Goal: Task Accomplishment & Management: Manage account settings

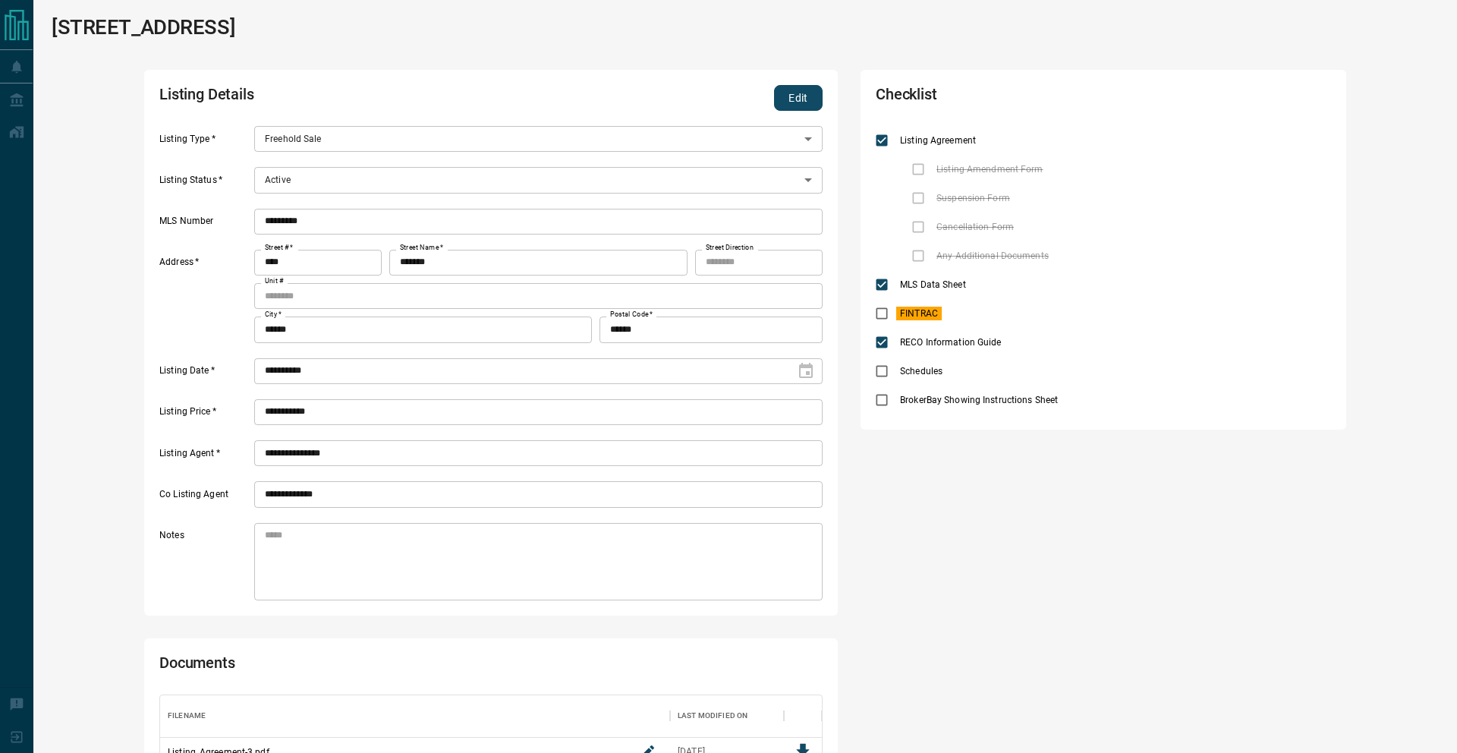
scroll to position [134, 662]
click at [792, 102] on button "Edit" at bounding box center [798, 98] width 49 height 26
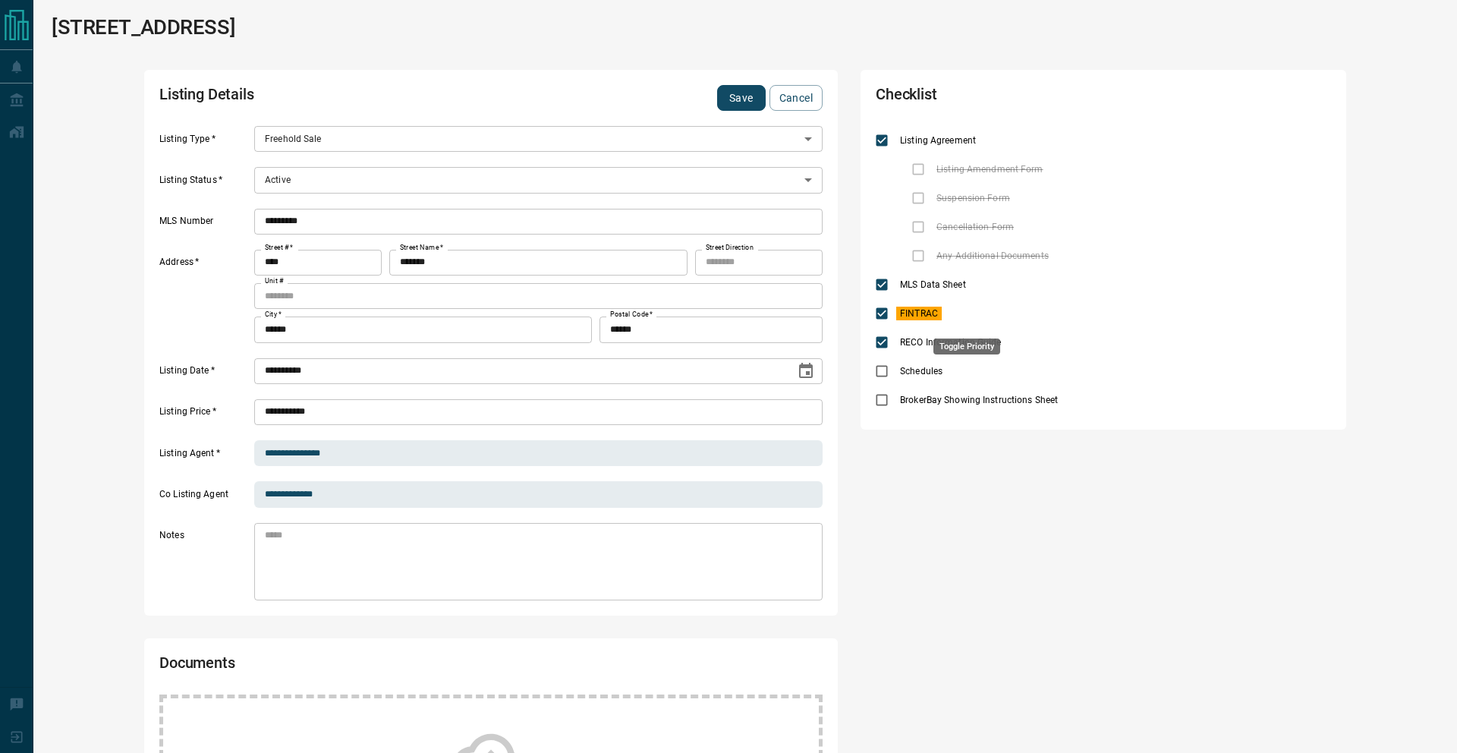
drag, startPoint x: 965, startPoint y: 304, endPoint x: 768, endPoint y: 230, distance: 210.2
click at [965, 304] on icon "priority" at bounding box center [967, 313] width 18 height 18
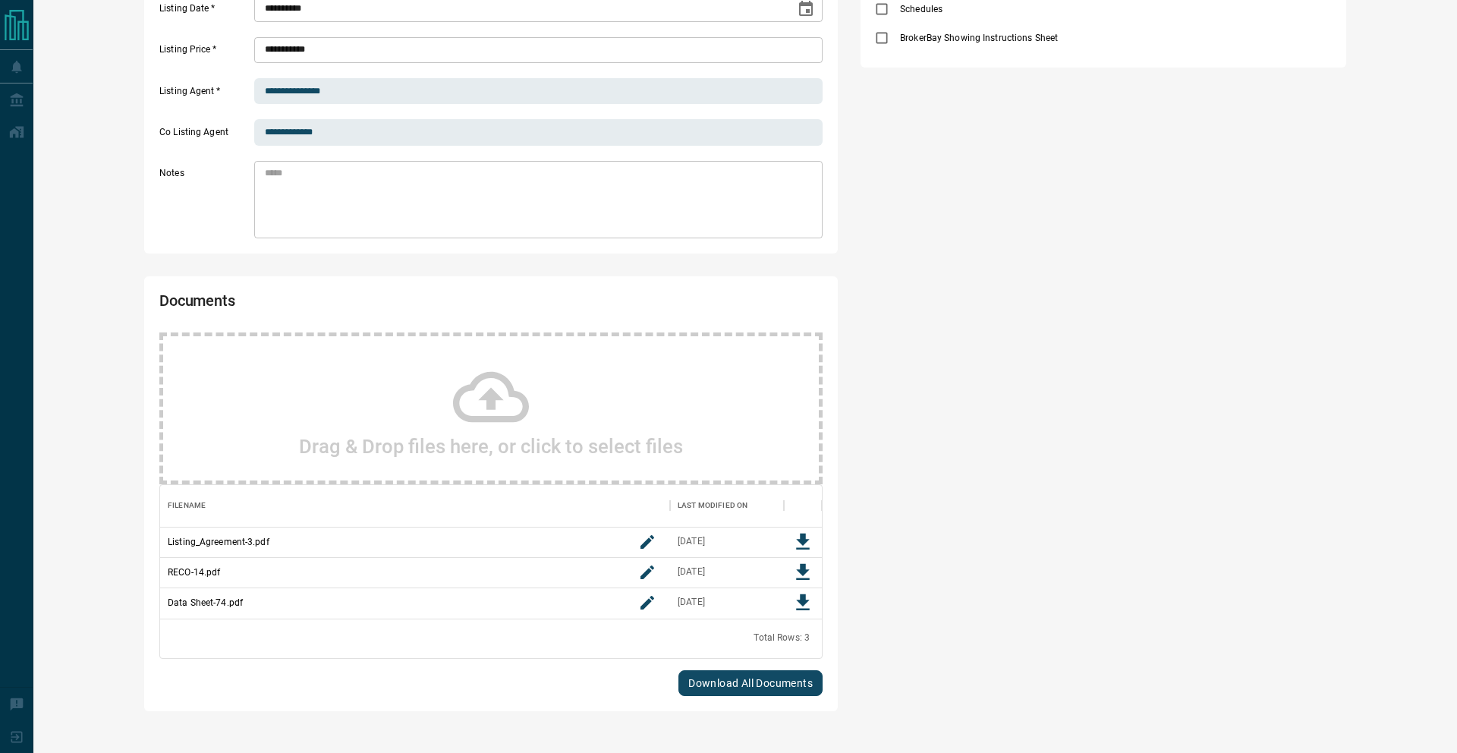
scroll to position [366, 0]
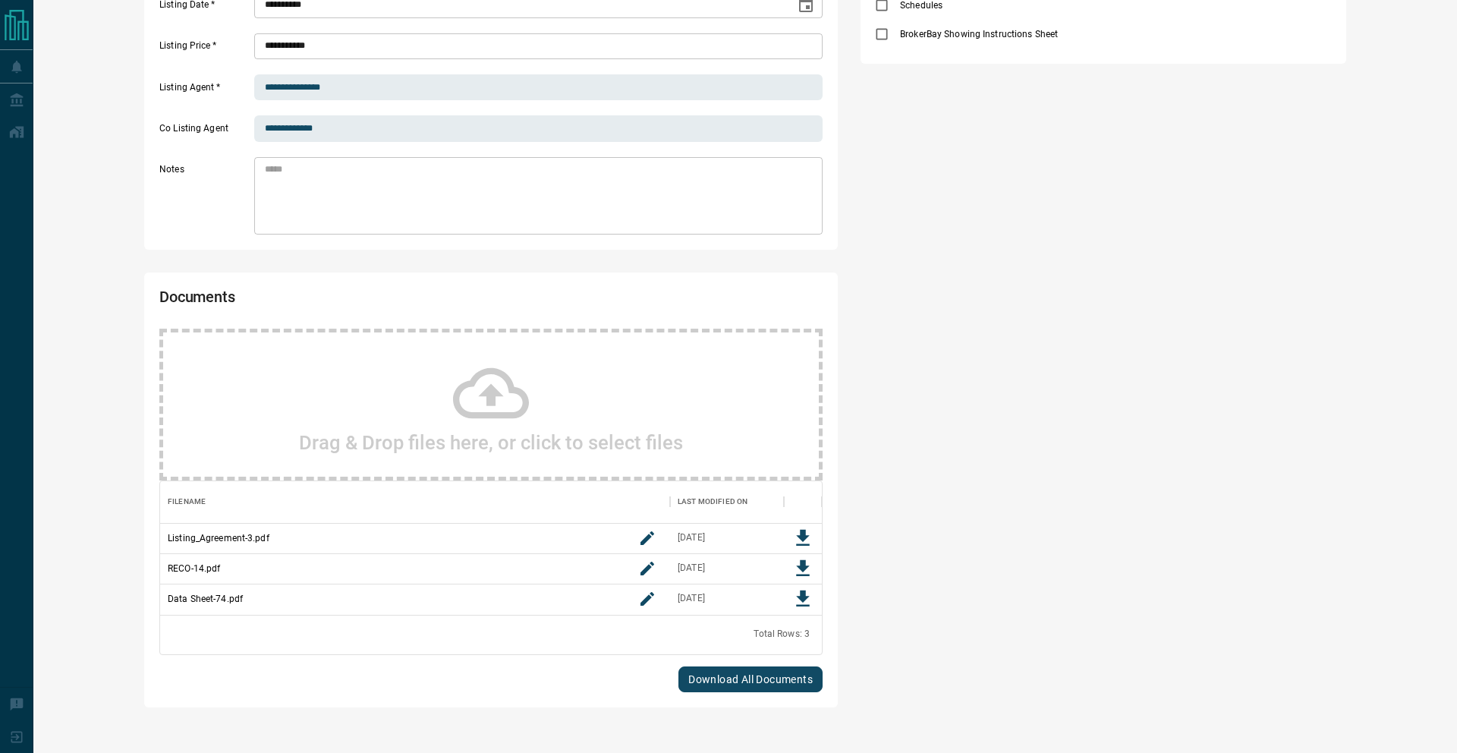
click at [564, 376] on div "Drag & Drop files here, or click to select files" at bounding box center [490, 405] width 663 height 152
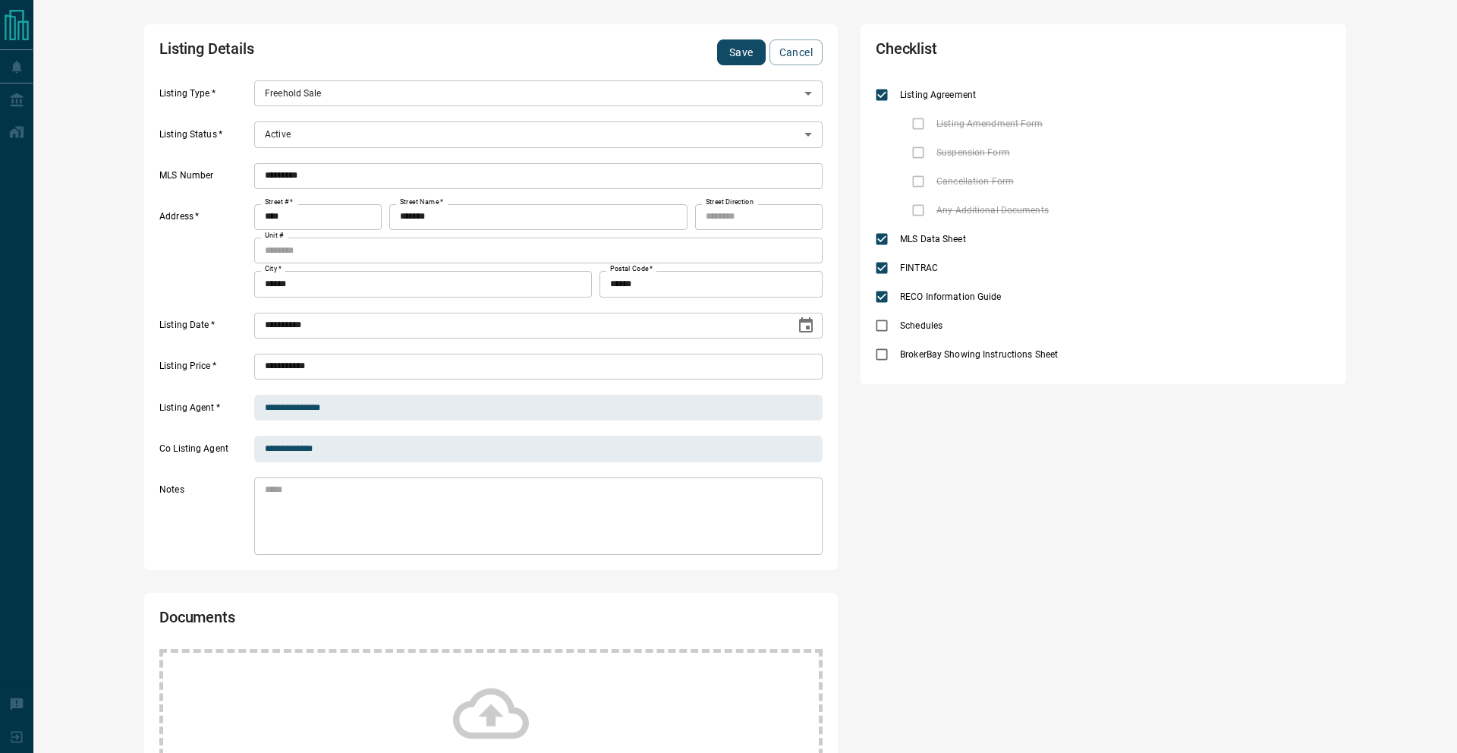
scroll to position [41, 0]
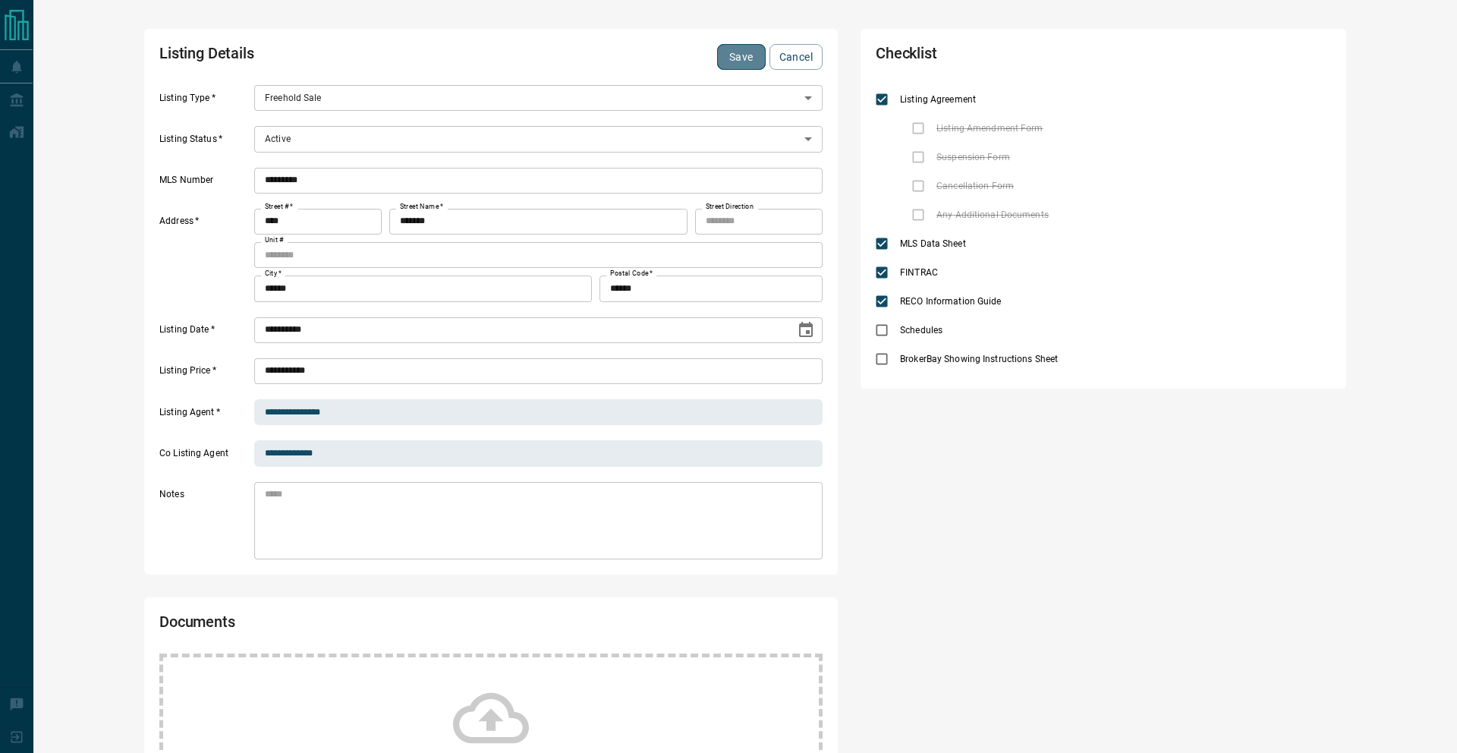
click at [738, 58] on button "Save" at bounding box center [741, 57] width 49 height 26
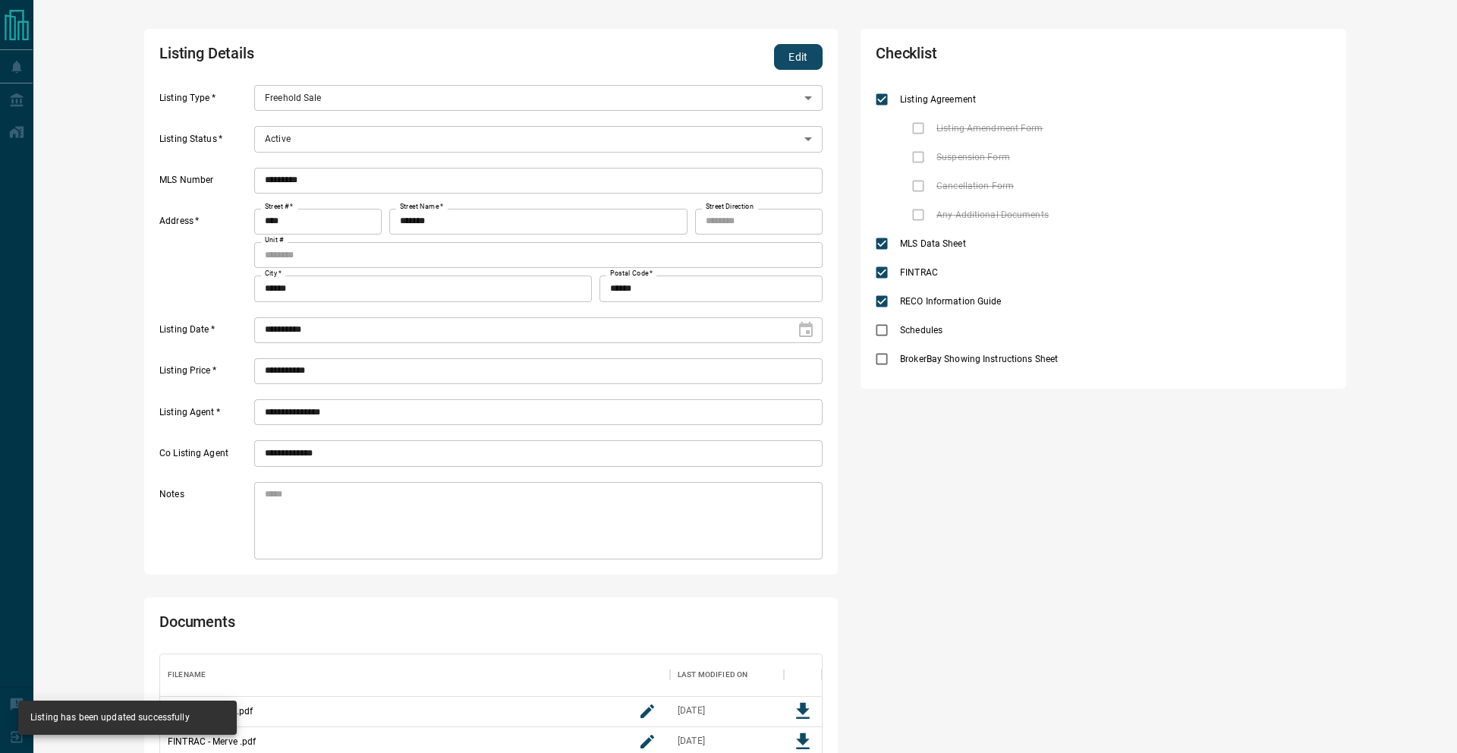
scroll to position [255, 662]
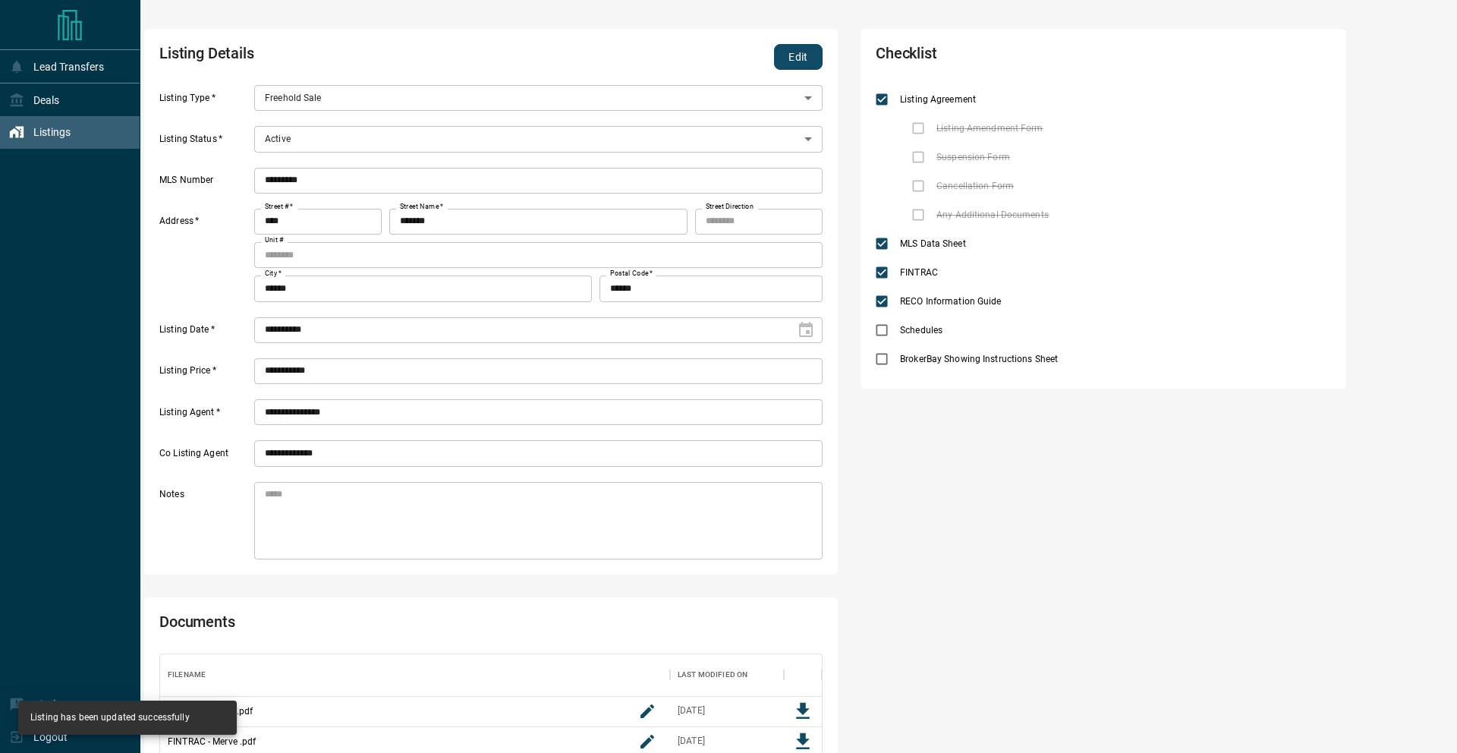
click at [29, 138] on div "Listings" at bounding box center [39, 132] width 61 height 25
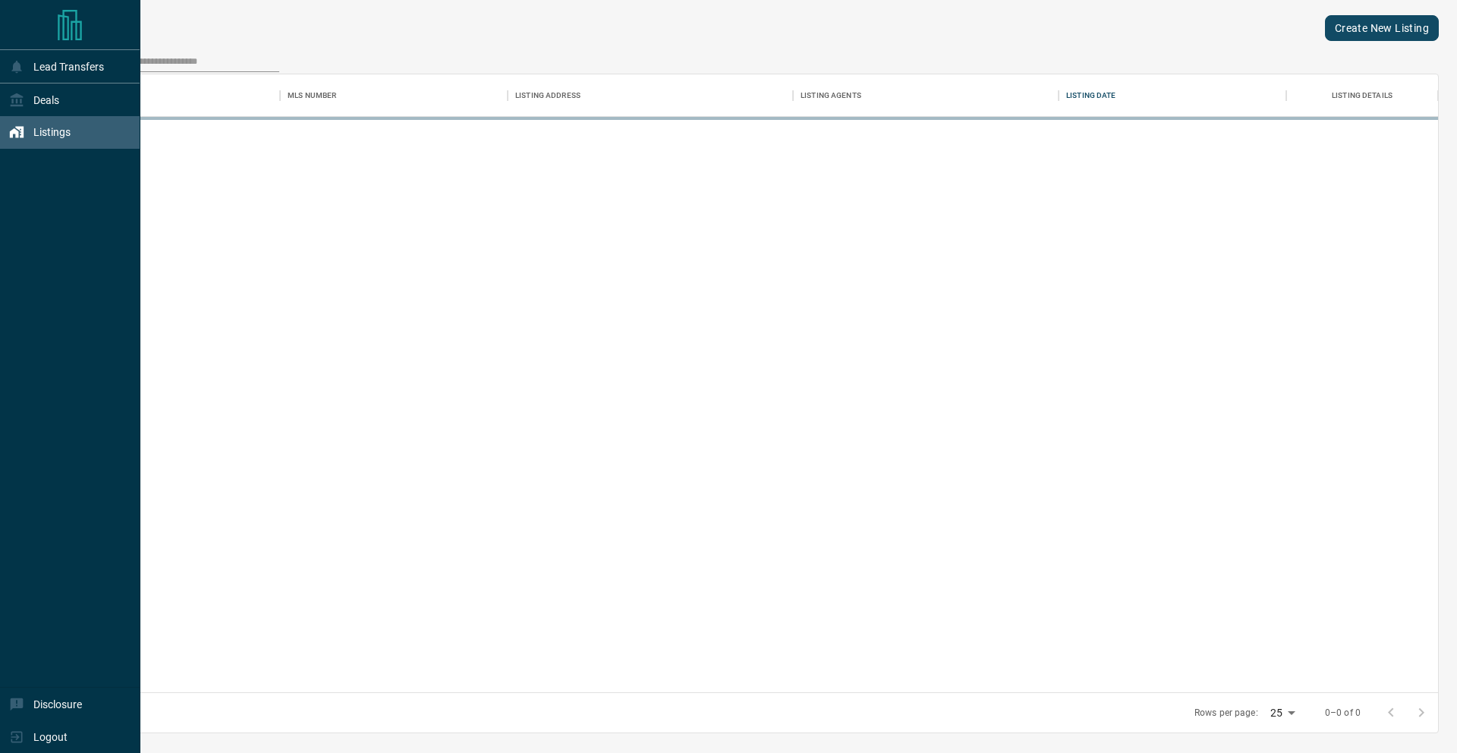
scroll to position [618, 1386]
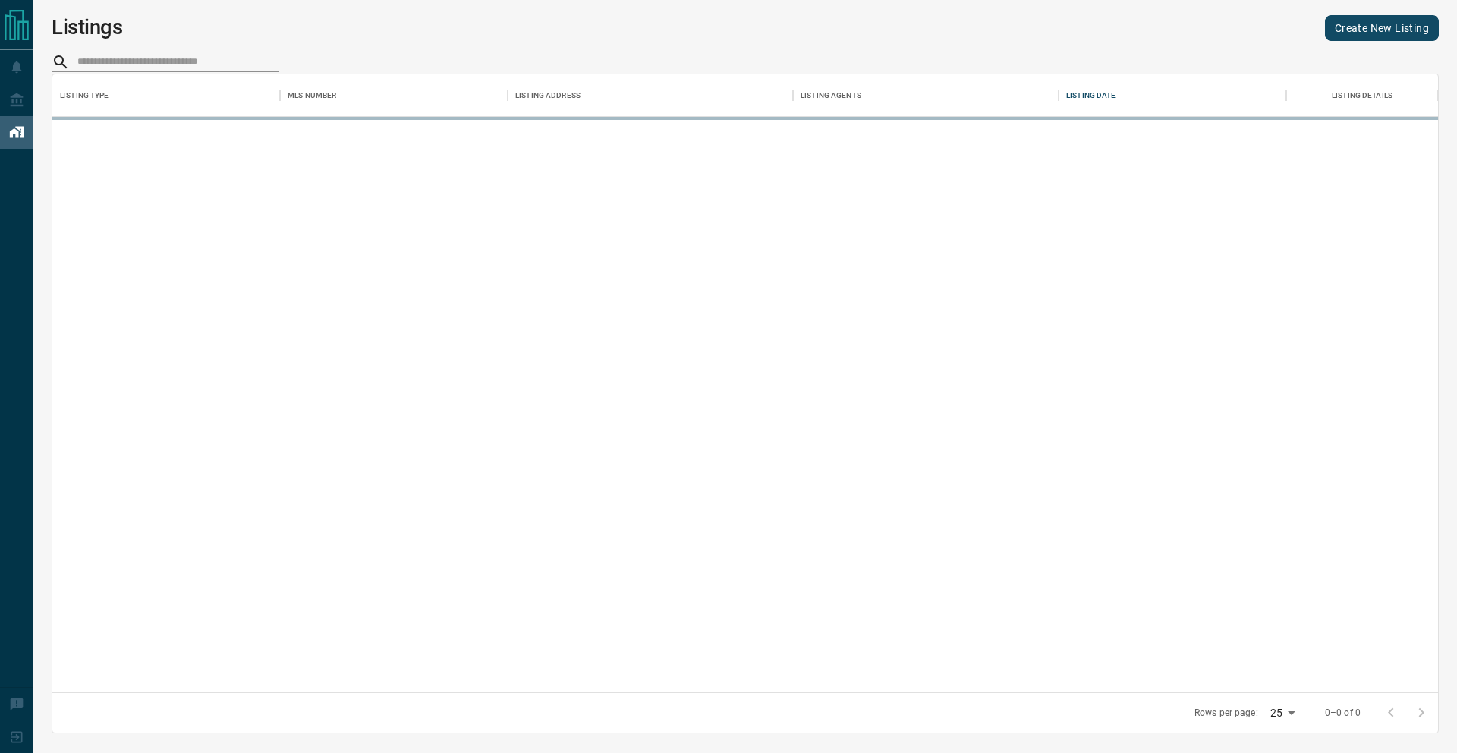
click at [165, 61] on input "search" at bounding box center [178, 62] width 202 height 20
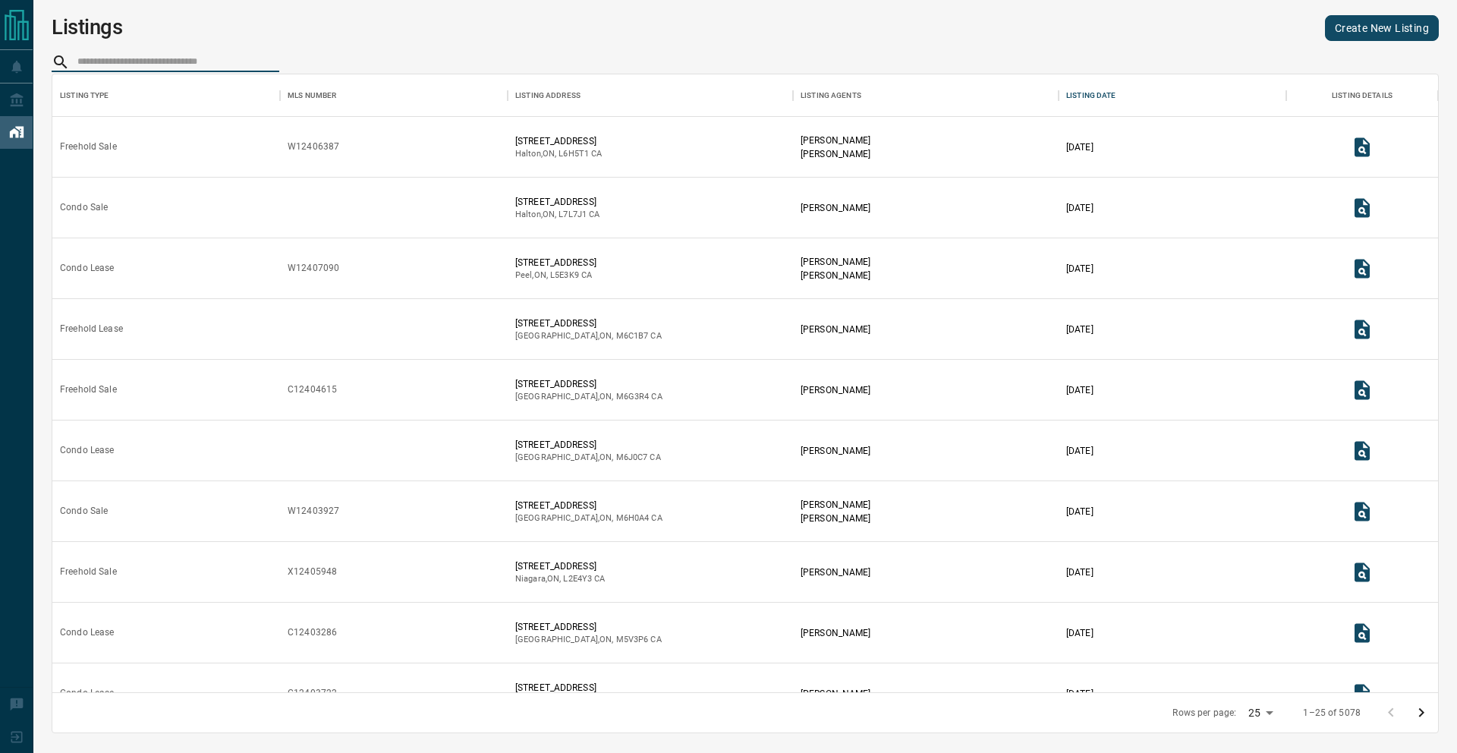
paste input "*********"
type input "*********"
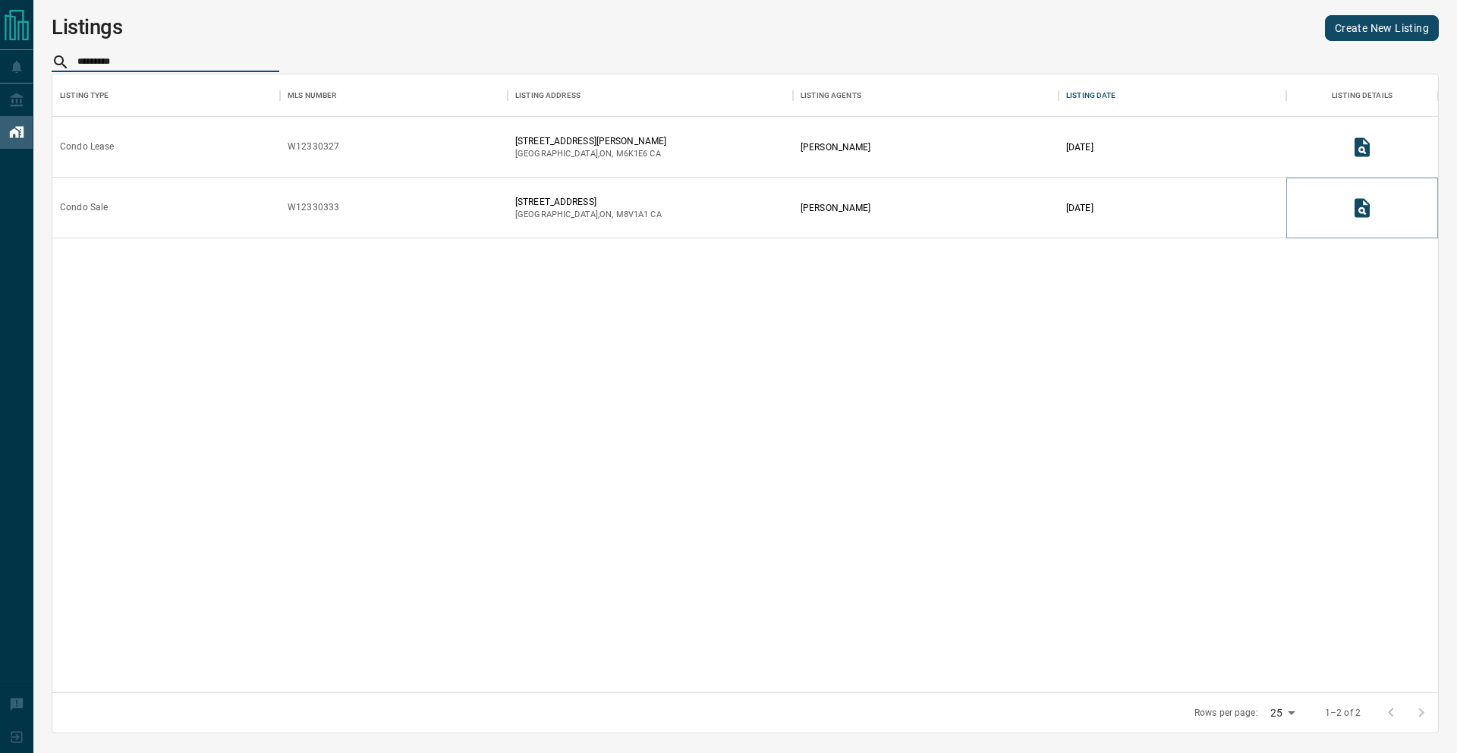
click at [1359, 216] on icon "View Listing Details" at bounding box center [1362, 207] width 15 height 19
